Goal: Task Accomplishment & Management: Use online tool/utility

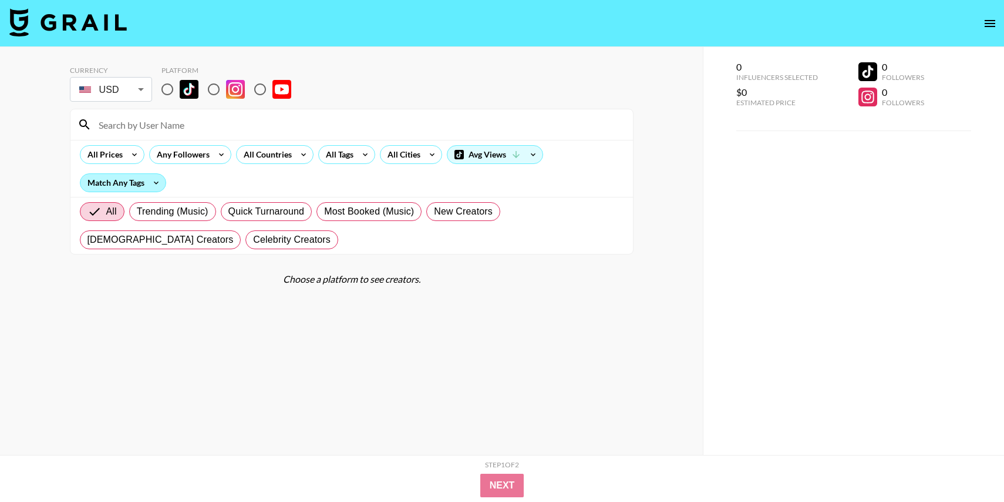
click at [121, 190] on div "Match Any Tags" at bounding box center [122, 183] width 85 height 18
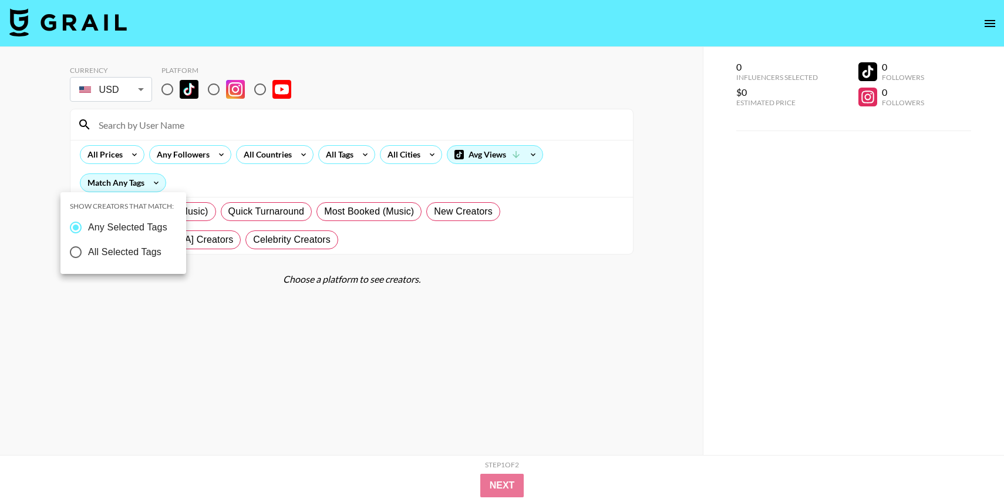
click at [255, 274] on div at bounding box center [502, 251] width 1004 height 502
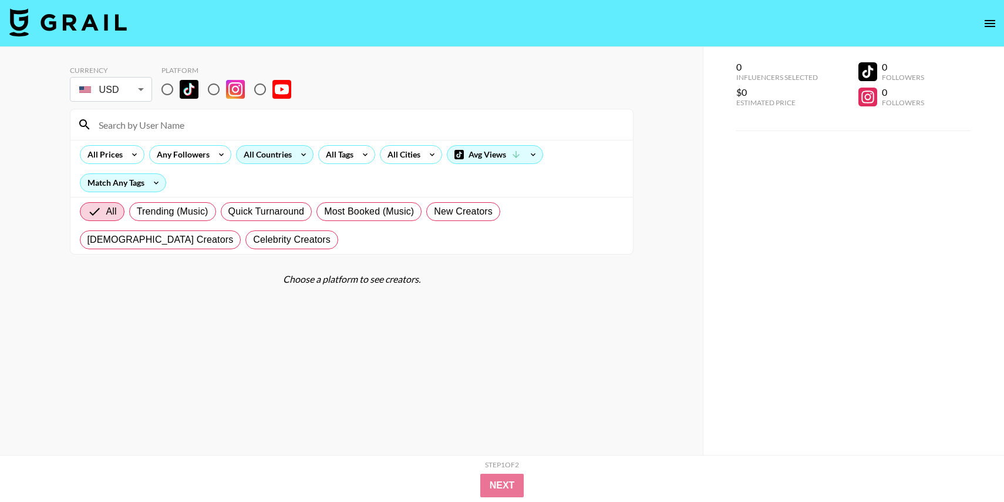
click at [288, 159] on div "All Countries" at bounding box center [266, 155] width 58 height 18
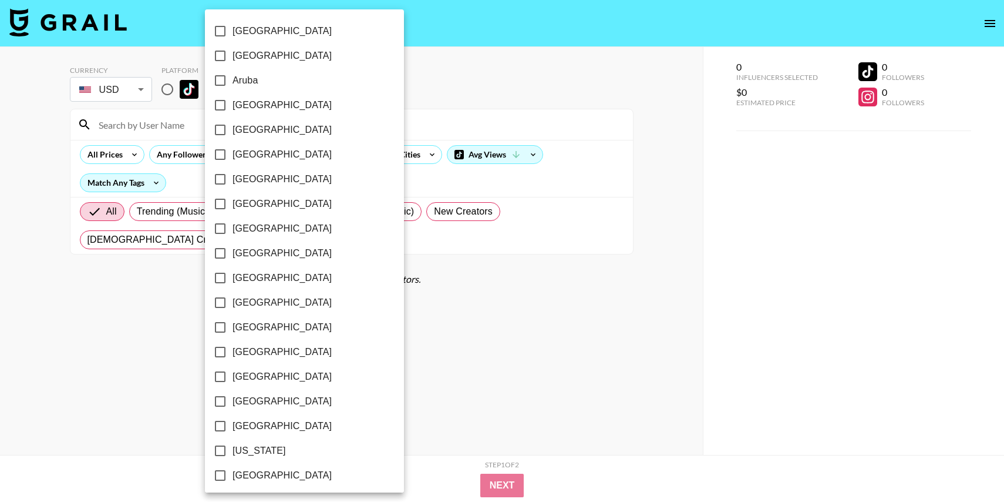
click at [219, 106] on input "[GEOGRAPHIC_DATA]" at bounding box center [220, 105] width 25 height 25
checkbox input "true"
click at [516, 435] on div at bounding box center [502, 251] width 1004 height 502
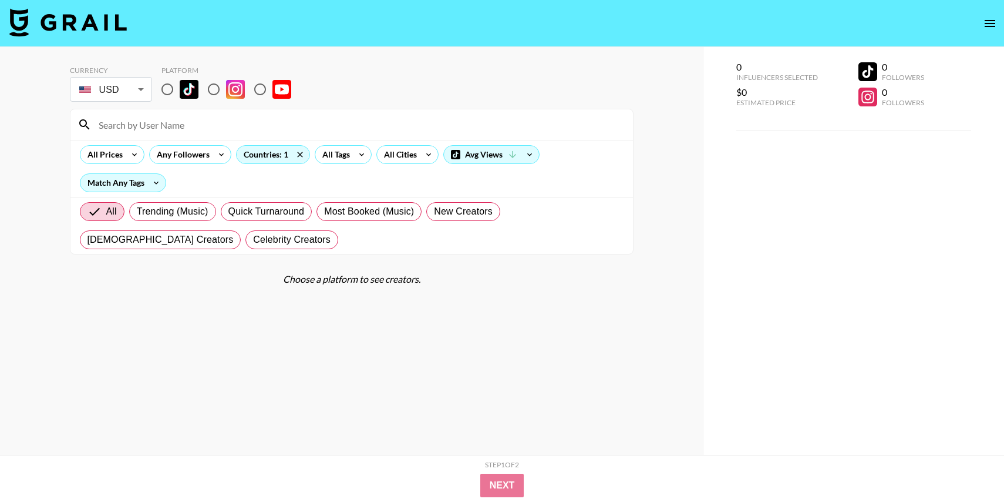
click at [153, 83] on div "Currency USD USD ​ Platform" at bounding box center [352, 85] width 564 height 38
click at [161, 83] on input "radio" at bounding box center [167, 89] width 25 height 25
radio input "true"
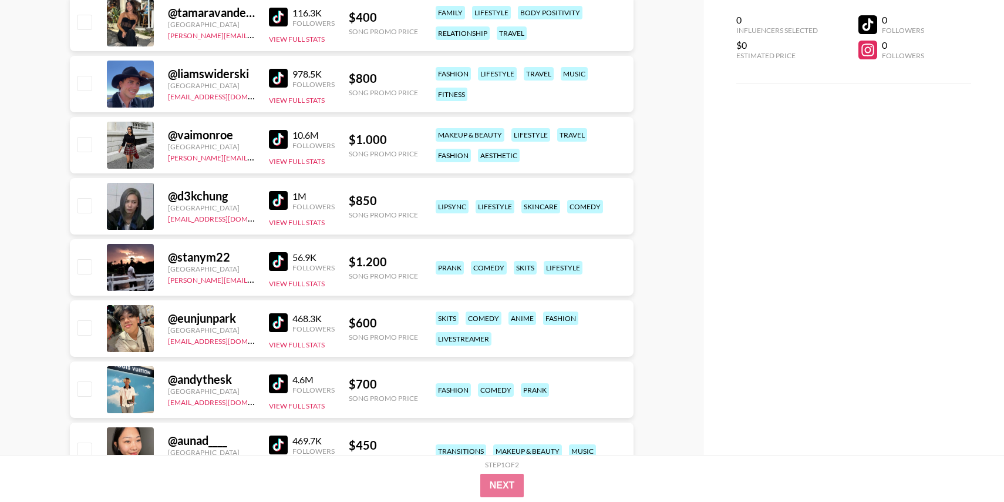
scroll to position [2481, 0]
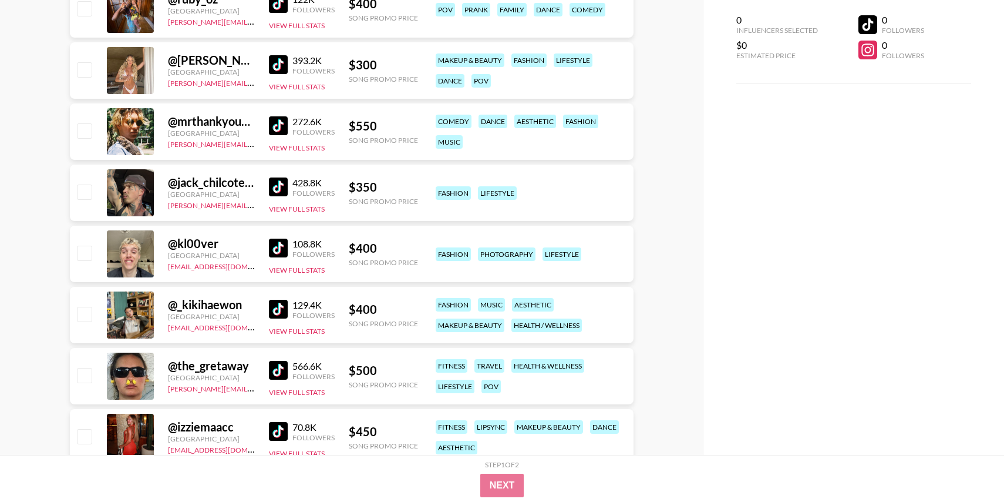
click at [276, 58] on img at bounding box center [278, 64] width 19 height 19
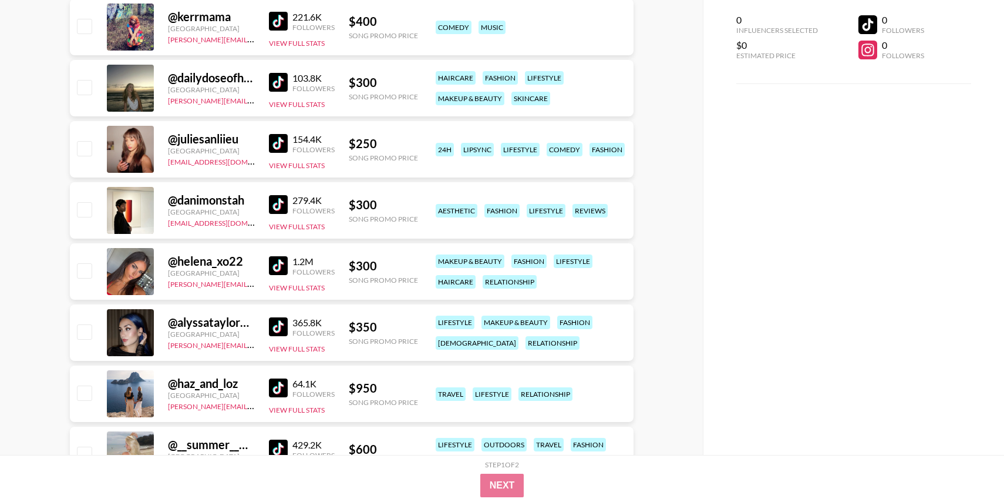
scroll to position [3319, 0]
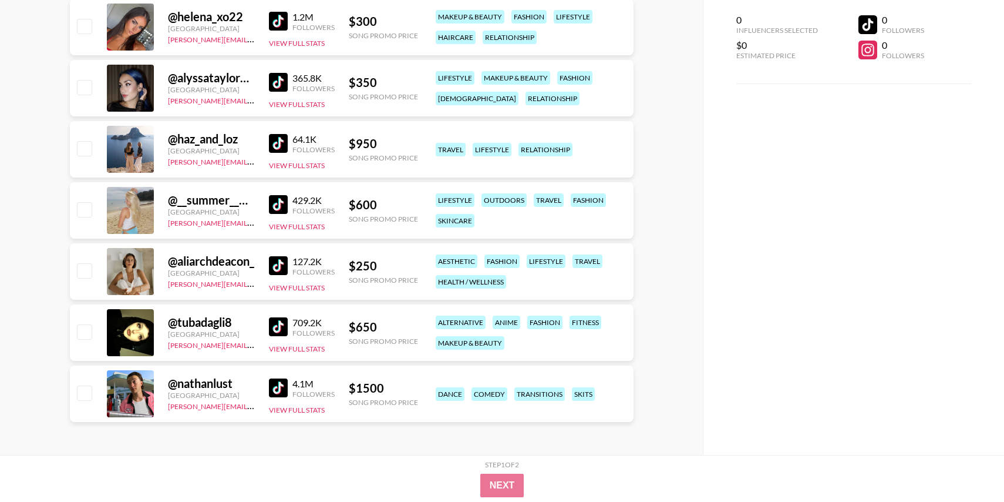
click at [277, 323] on img at bounding box center [278, 326] width 19 height 19
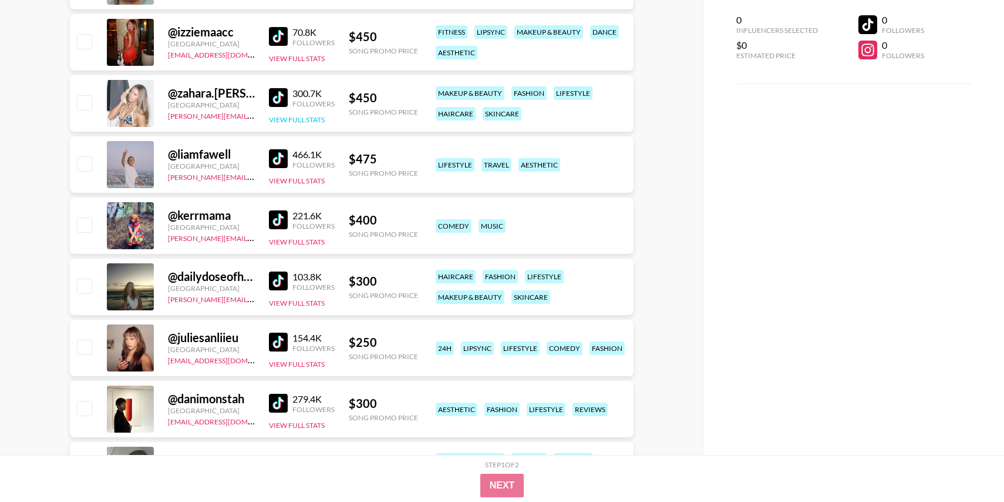
scroll to position [2878, 0]
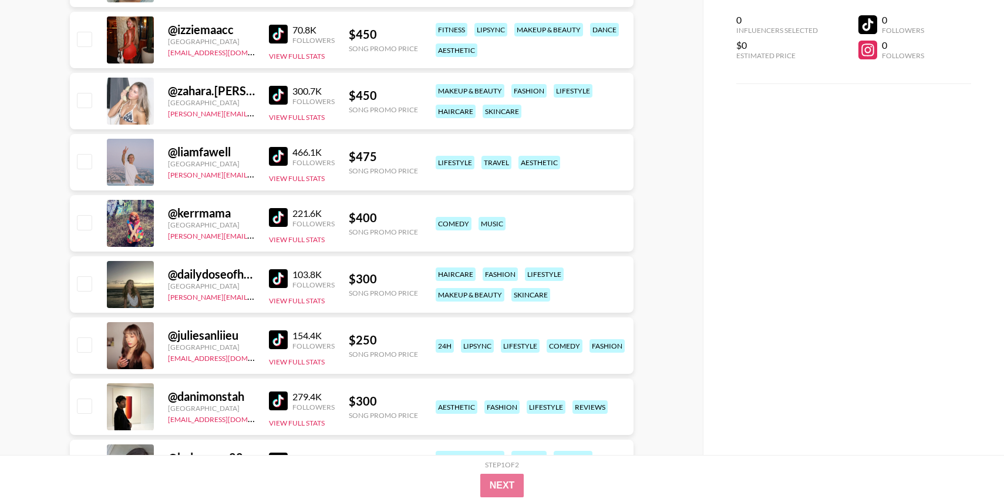
click at [272, 102] on img at bounding box center [278, 95] width 19 height 19
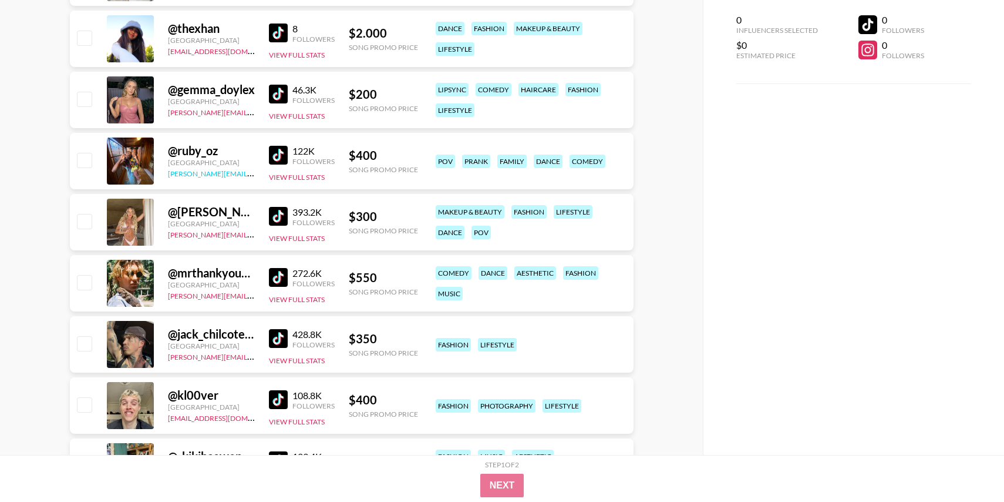
scroll to position [2311, 0]
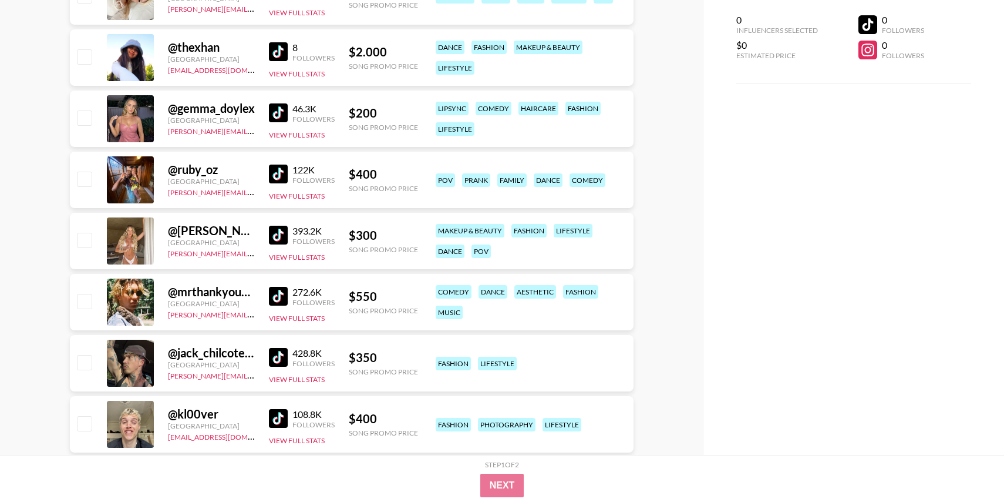
click at [272, 117] on img at bounding box center [278, 112] width 19 height 19
click at [282, 171] on img at bounding box center [278, 173] width 19 height 19
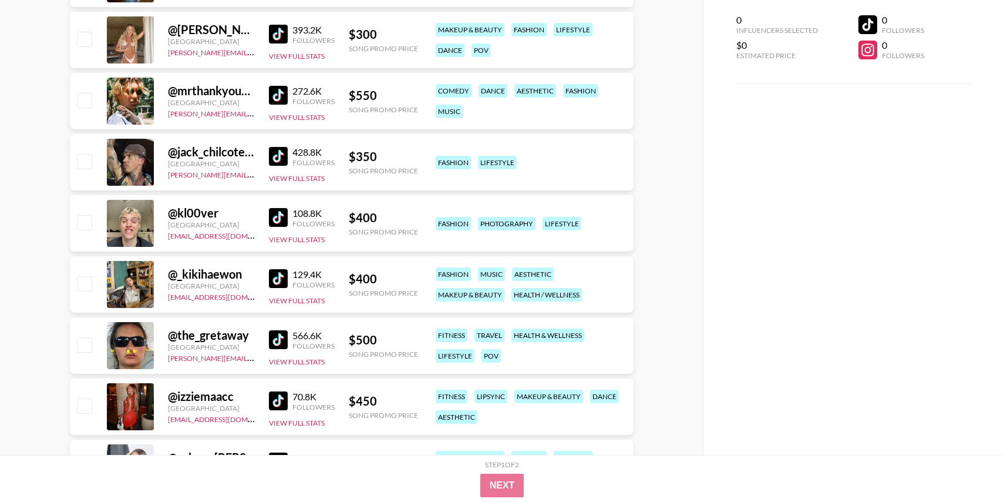
scroll to position [2519, 0]
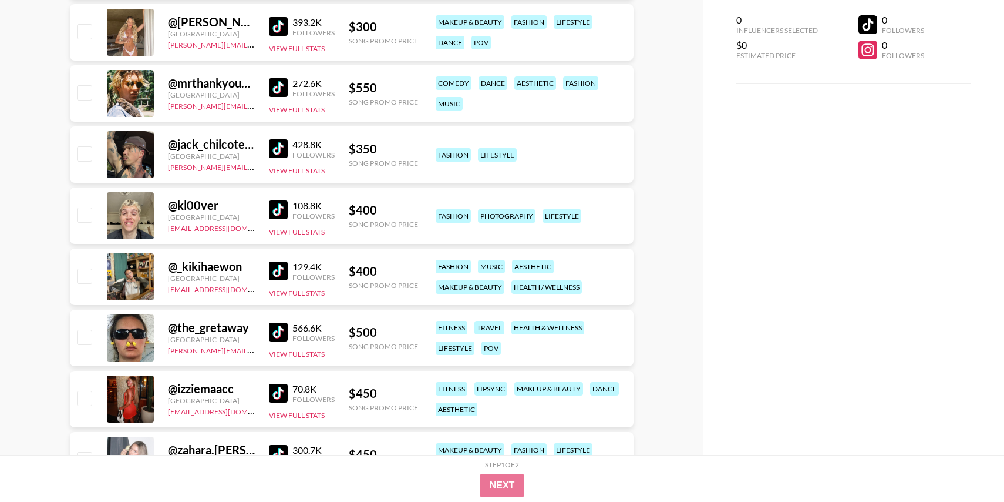
click at [273, 209] on img at bounding box center [278, 209] width 19 height 19
click at [281, 271] on img at bounding box center [278, 270] width 19 height 19
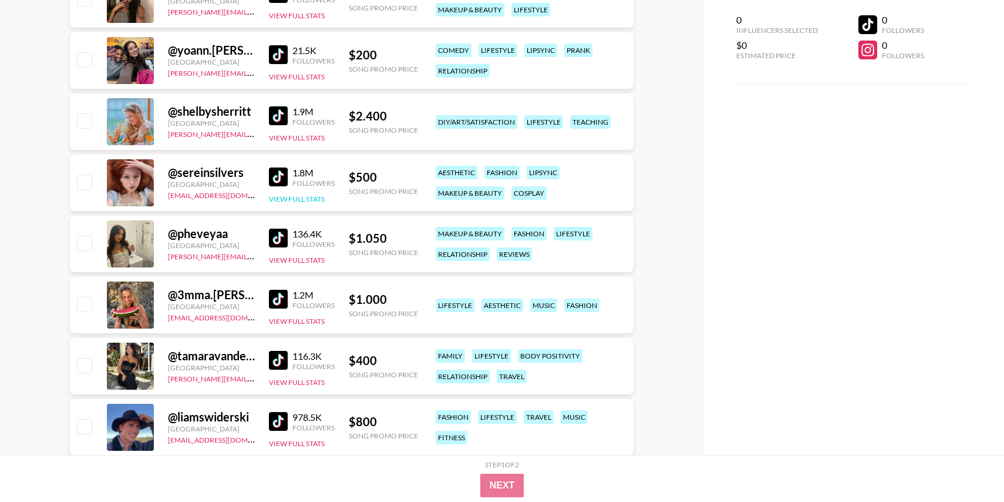
scroll to position [1150, 0]
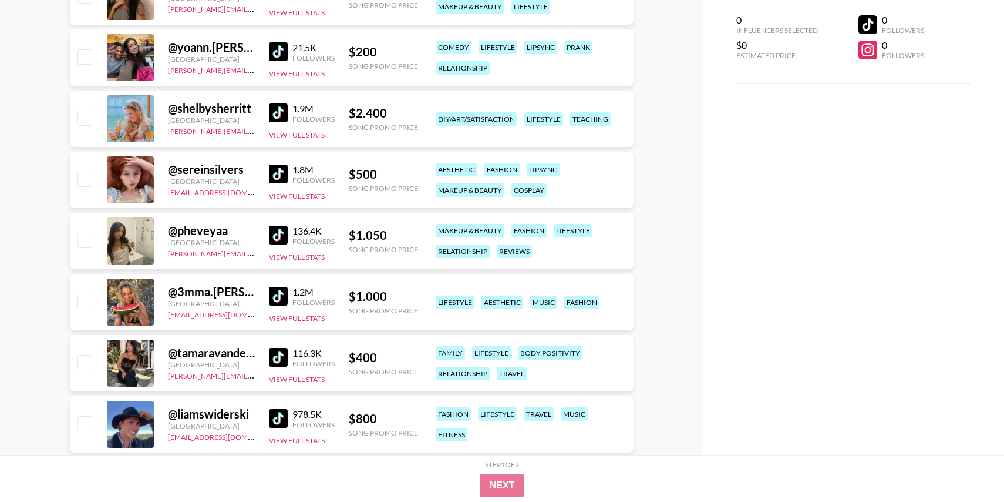
click at [273, 172] on img at bounding box center [278, 173] width 19 height 19
click at [280, 235] on img at bounding box center [278, 235] width 19 height 19
click at [278, 299] on img at bounding box center [278, 296] width 19 height 19
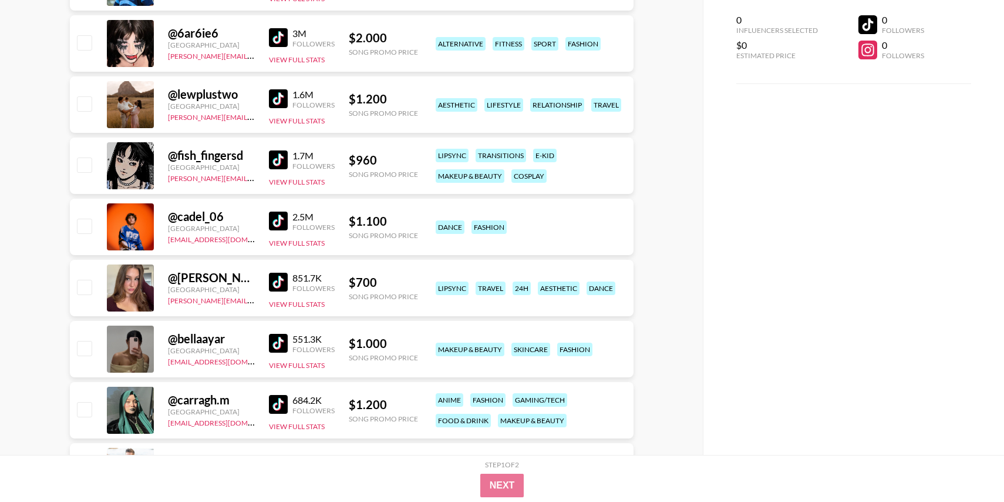
scroll to position [0, 0]
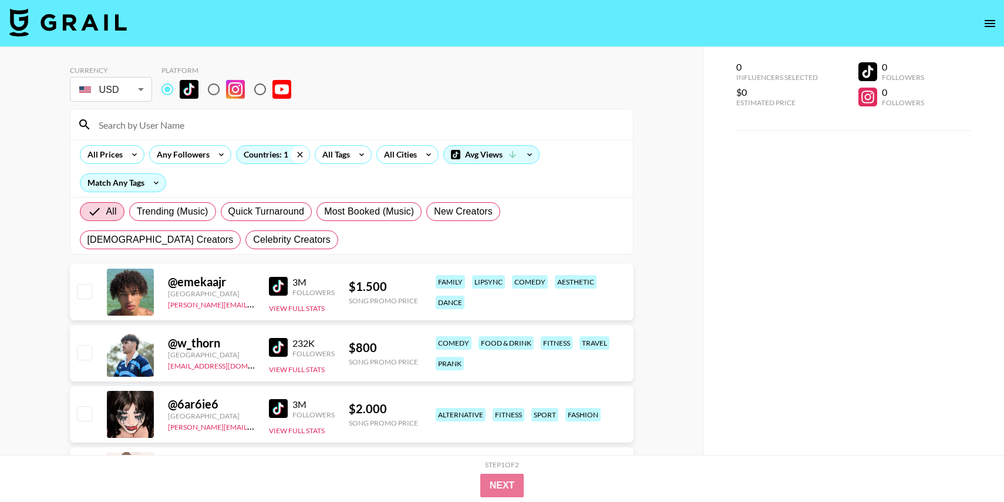
click at [297, 152] on icon at bounding box center [299, 154] width 5 height 5
click at [271, 152] on div "Countries: 1" at bounding box center [273, 155] width 73 height 18
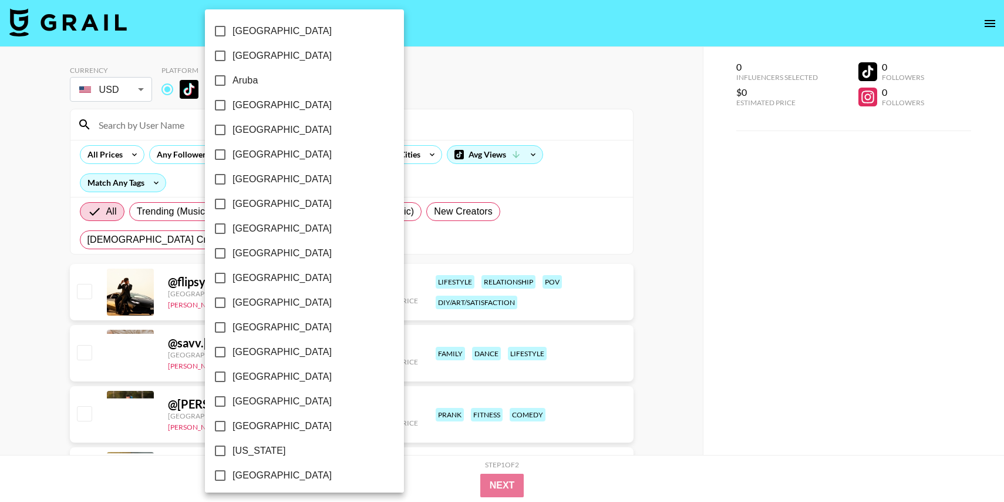
checkbox input "false"
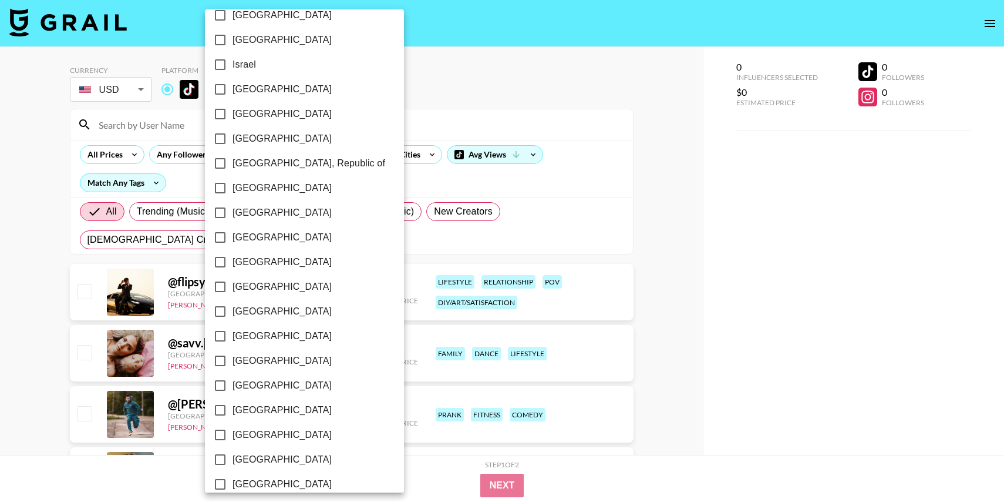
scroll to position [868, 0]
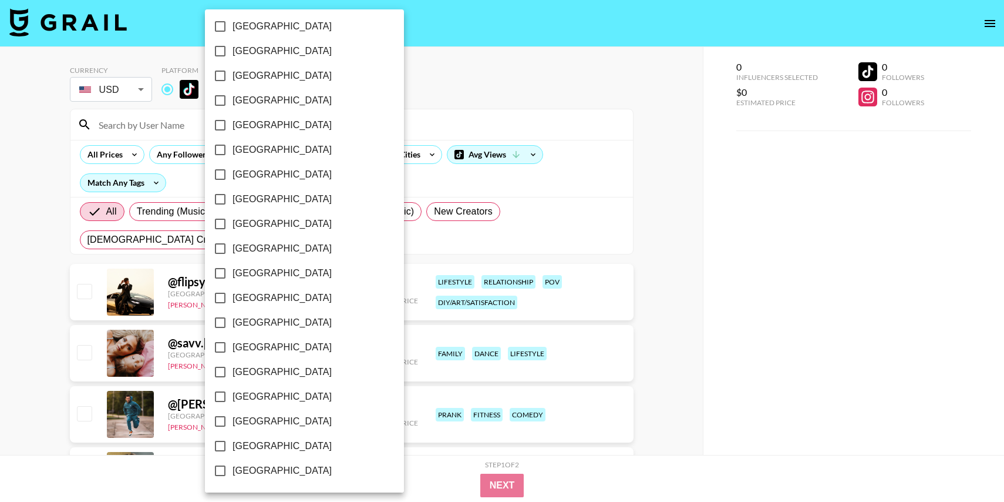
click at [246, 426] on span "[GEOGRAPHIC_DATA]" at bounding box center [282, 421] width 99 height 14
click at [233, 426] on input "[GEOGRAPHIC_DATA]" at bounding box center [220, 421] width 25 height 25
checkbox input "true"
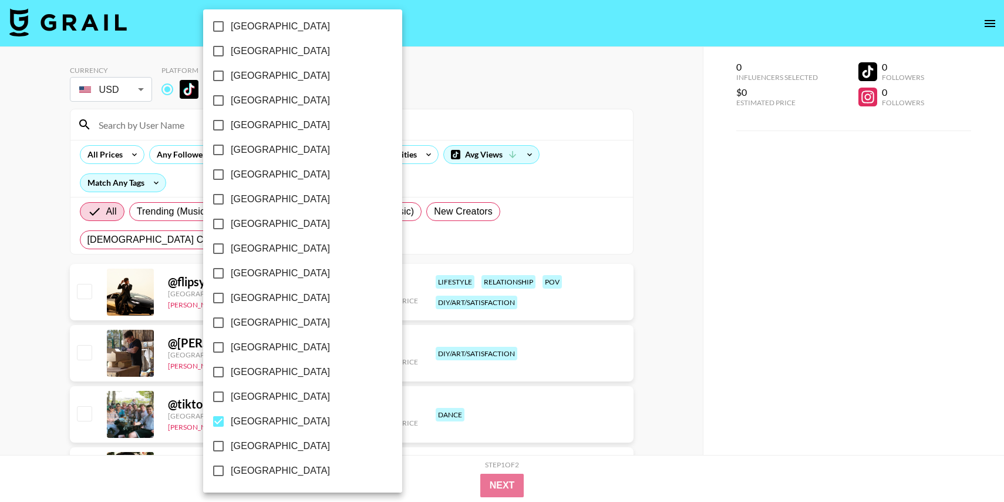
click at [34, 306] on div at bounding box center [502, 251] width 1004 height 502
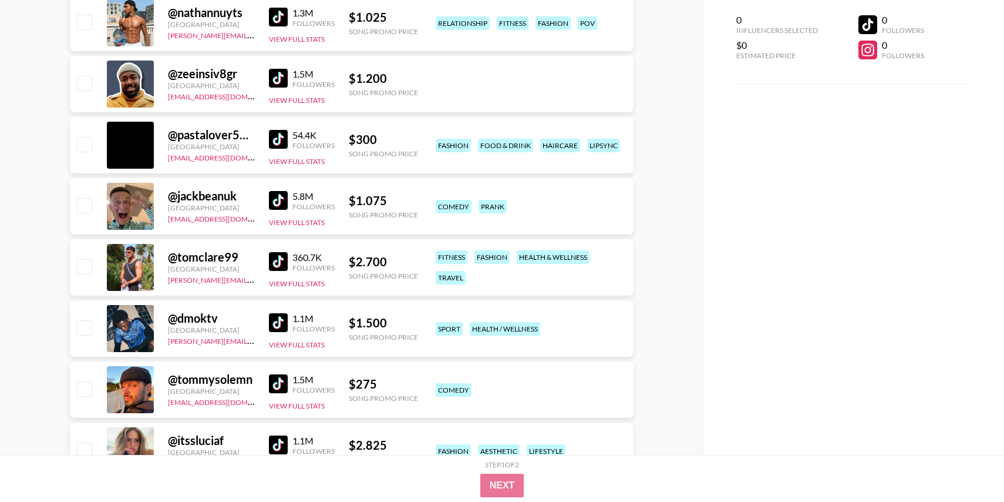
scroll to position [1690, 0]
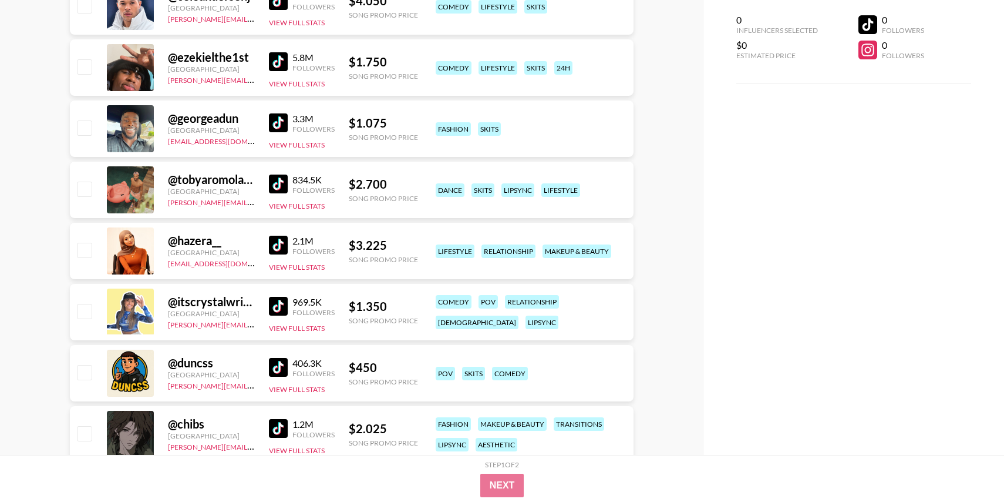
click at [280, 308] on img at bounding box center [278, 306] width 19 height 19
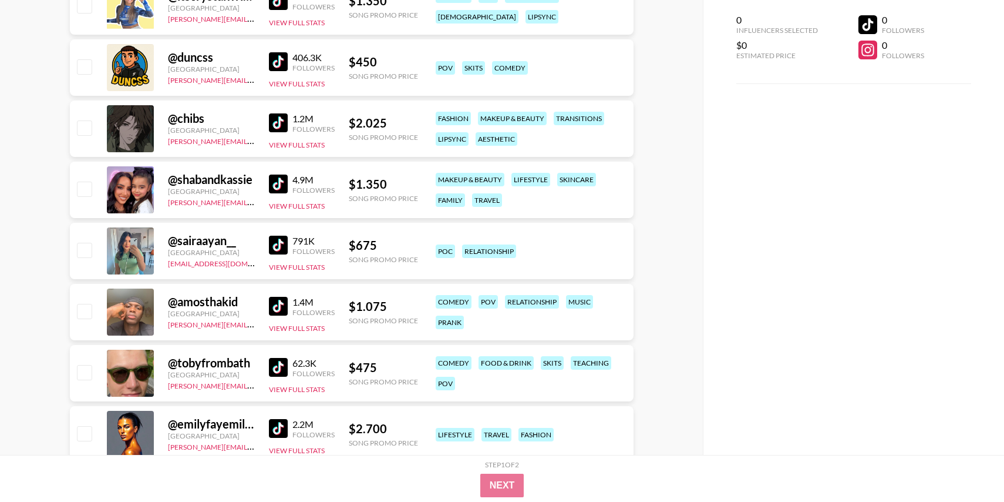
click at [283, 241] on img at bounding box center [278, 244] width 19 height 19
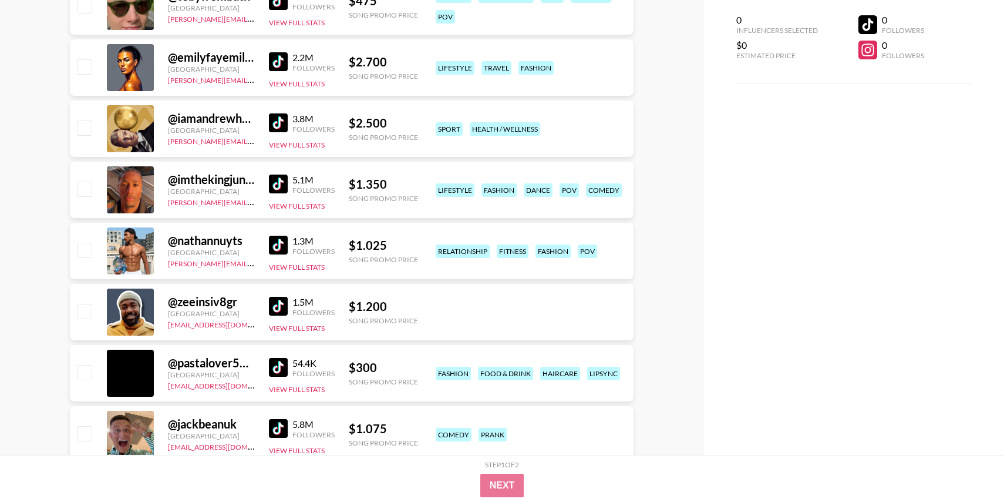
scroll to position [2962, 0]
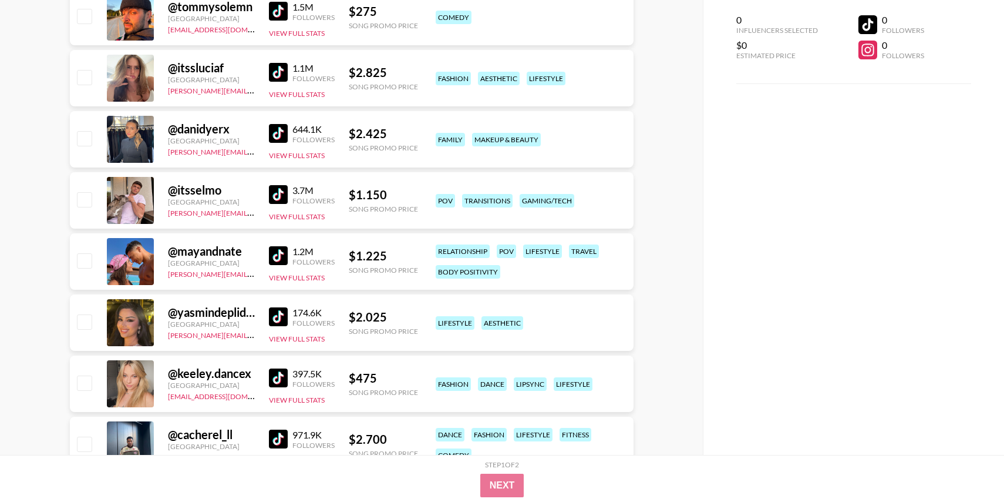
click at [270, 257] on img at bounding box center [278, 255] width 19 height 19
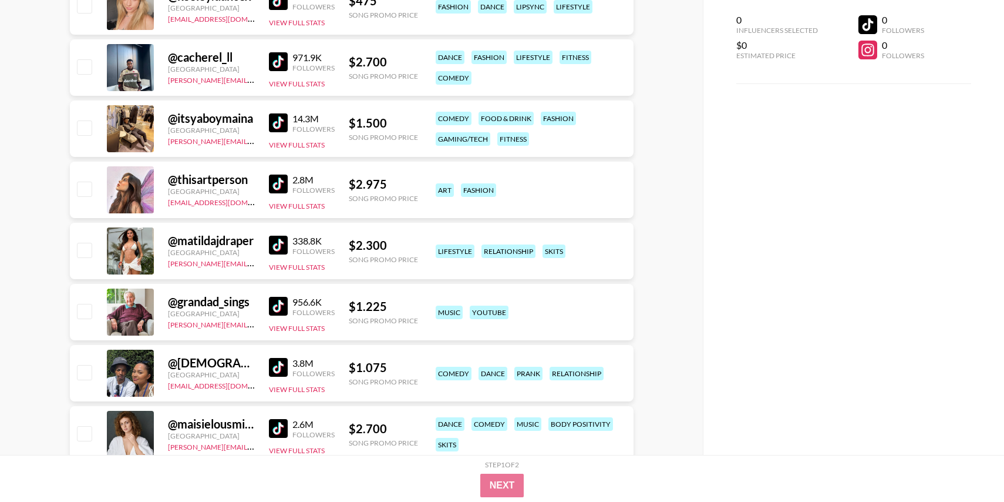
click at [275, 244] on img at bounding box center [278, 244] width 19 height 19
click at [276, 365] on img at bounding box center [278, 367] width 19 height 19
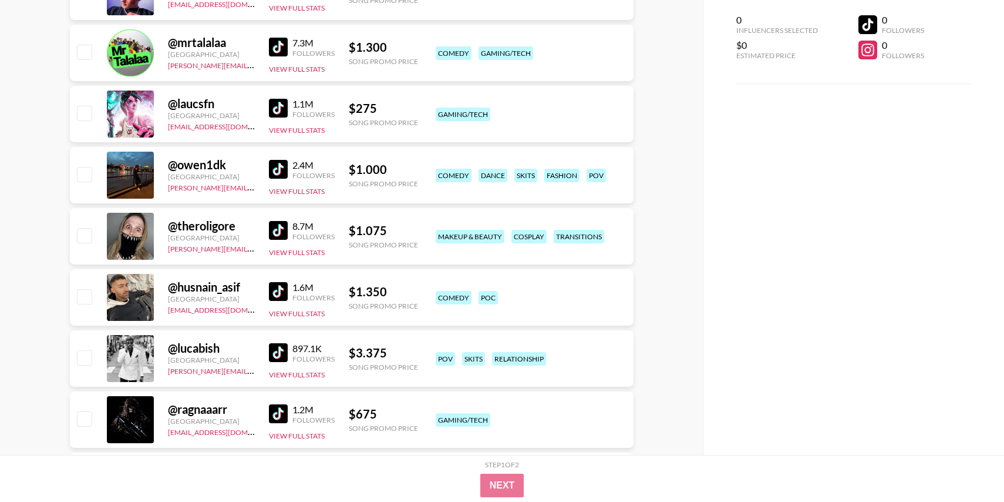
scroll to position [0, 0]
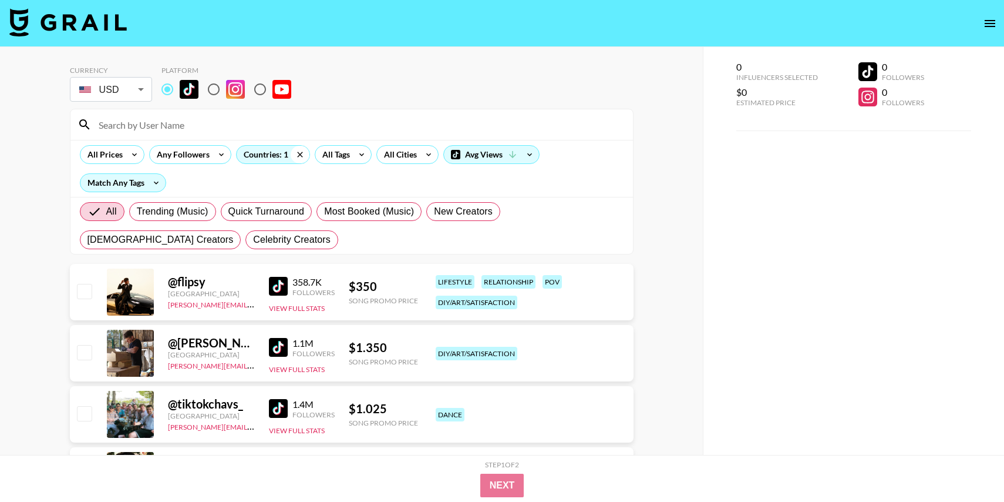
click at [297, 157] on icon at bounding box center [300, 155] width 19 height 18
click at [261, 157] on div "Countries: 1" at bounding box center [273, 155] width 73 height 18
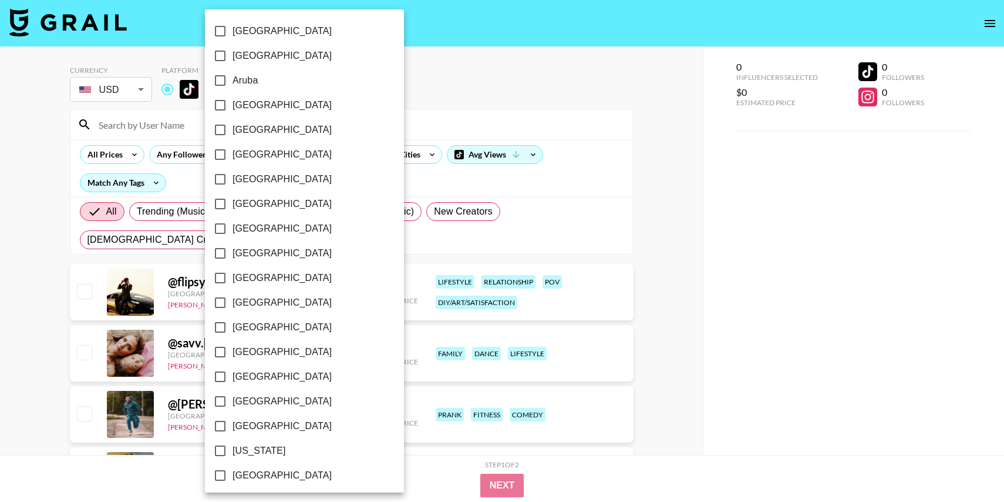
click at [230, 106] on input "[GEOGRAPHIC_DATA]" at bounding box center [220, 105] width 25 height 25
checkbox input "true"
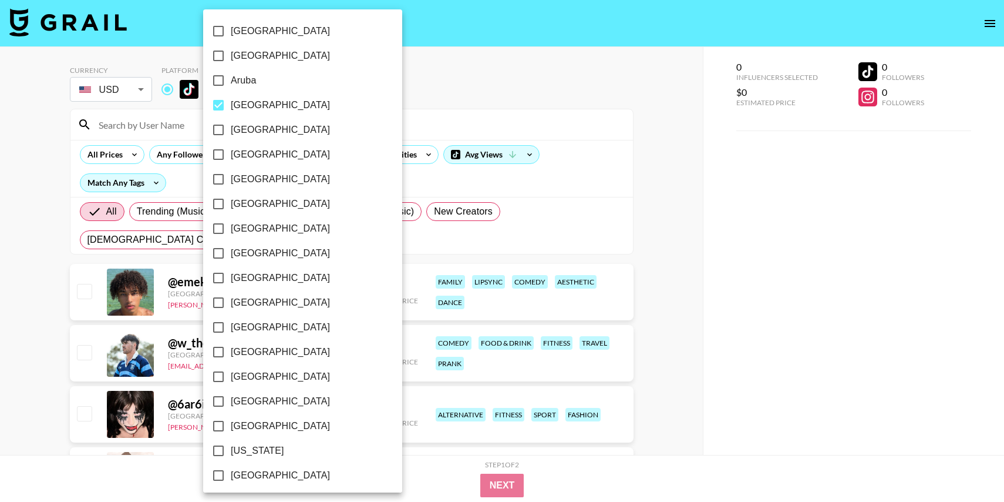
click at [387, 102] on div at bounding box center [502, 251] width 1004 height 502
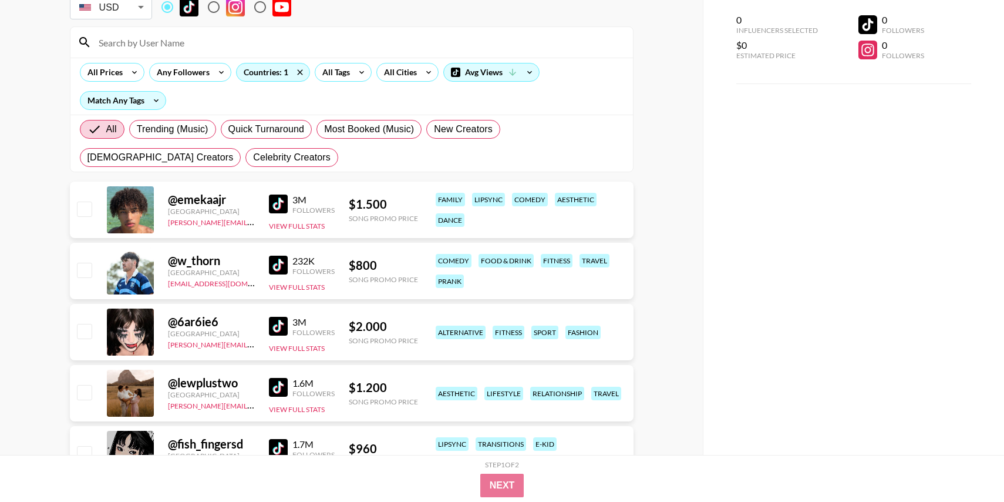
scroll to position [99, 0]
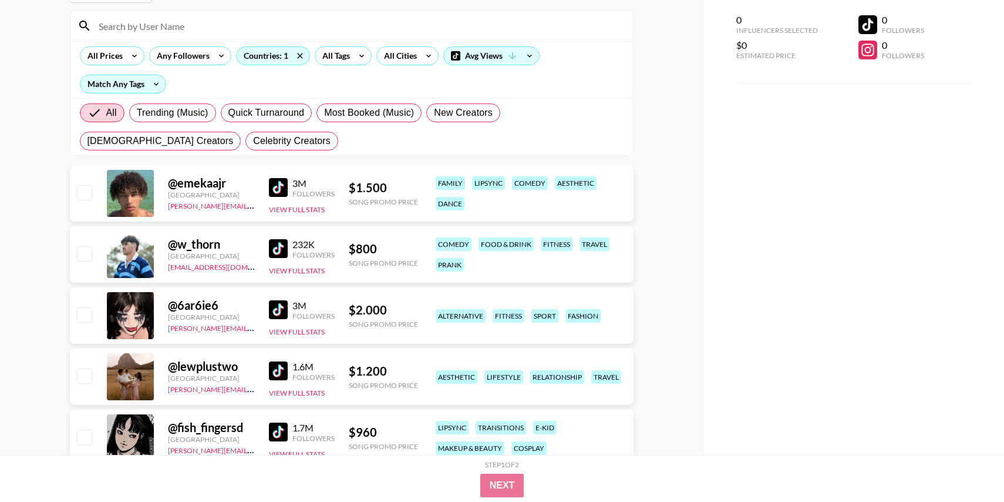
click at [283, 369] on img at bounding box center [278, 370] width 19 height 19
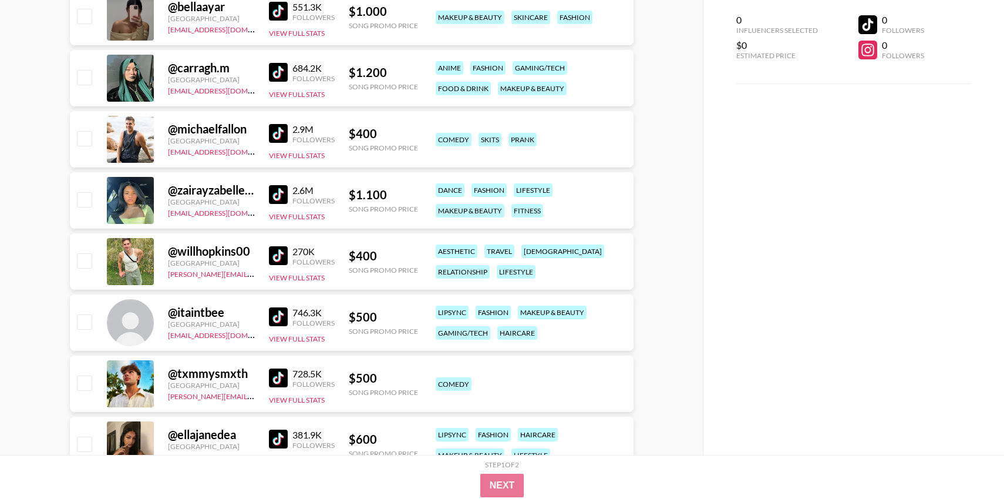
click at [275, 255] on img at bounding box center [278, 255] width 19 height 19
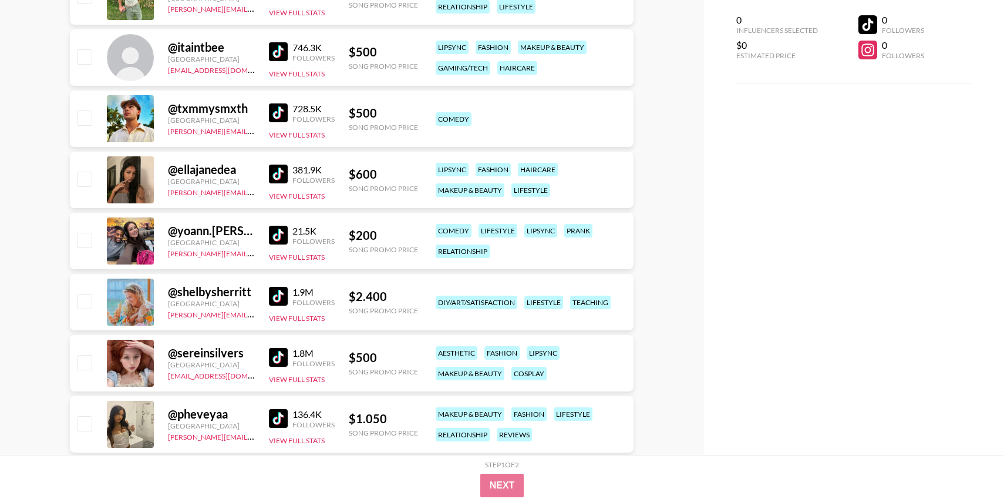
click at [278, 230] on img at bounding box center [278, 235] width 19 height 19
click at [280, 419] on img at bounding box center [278, 418] width 19 height 19
